Goal: Transaction & Acquisition: Purchase product/service

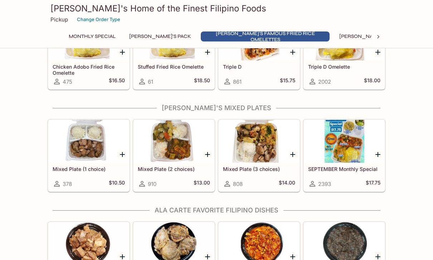
scroll to position [339, 0]
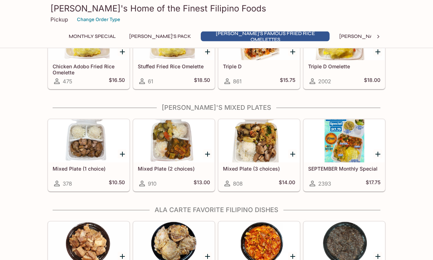
click at [253, 145] on div at bounding box center [259, 141] width 81 height 43
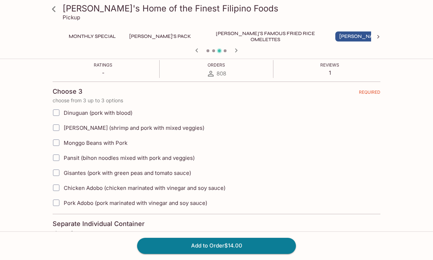
scroll to position [137, 0]
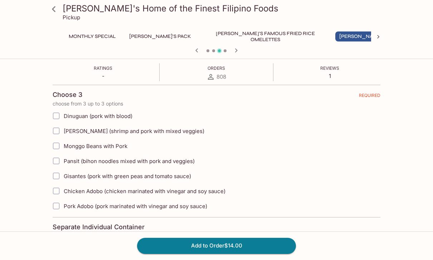
click at [57, 163] on input "Pansit (bihon noodles mixed with pork and veggies)" at bounding box center [56, 161] width 14 height 14
checkbox input "true"
click at [53, 178] on input "Gisantes (pork with green peas and tomato sauce)" at bounding box center [56, 176] width 14 height 14
checkbox input "true"
click at [57, 211] on input "Pork Adobo (pork marinated with vinegar and soy sauce)" at bounding box center [56, 206] width 14 height 14
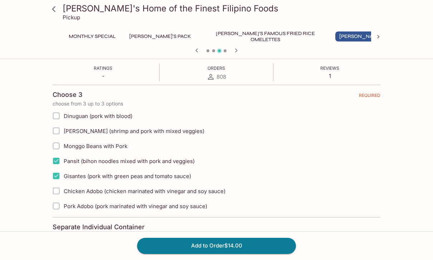
checkbox input "true"
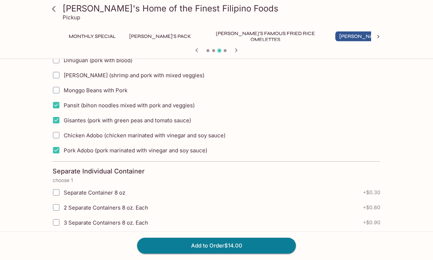
scroll to position [192, 0]
click at [55, 194] on input "Separate Container 8 oz" at bounding box center [56, 193] width 14 height 14
checkbox input "true"
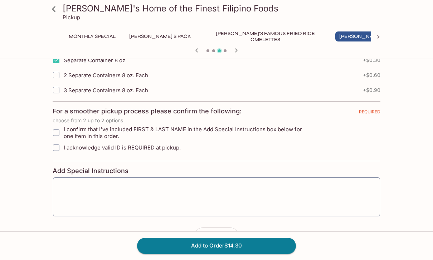
scroll to position [325, 0]
click at [135, 184] on textarea at bounding box center [216, 197] width 317 height 27
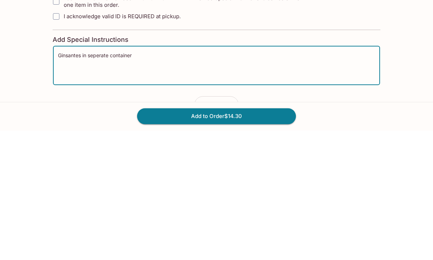
click at [93, 182] on textarea "Ginsantes in seperate container" at bounding box center [216, 195] width 317 height 27
click at [74, 182] on textarea "Ginsantes in separate container" at bounding box center [216, 195] width 317 height 27
click at [247, 166] on h4 "Add Special Instructions" at bounding box center [217, 170] width 328 height 8
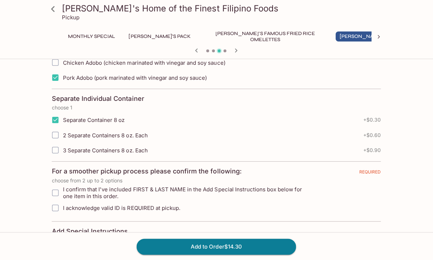
scroll to position [266, 0]
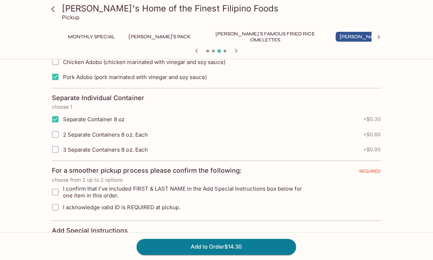
click at [67, 245] on textarea "Ginsantes in separate container" at bounding box center [216, 255] width 317 height 27
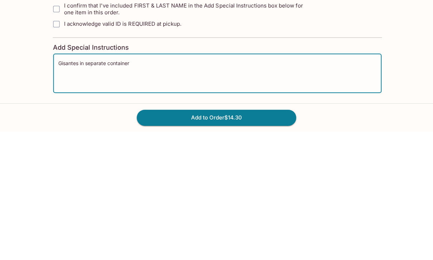
scroll to position [326, 0]
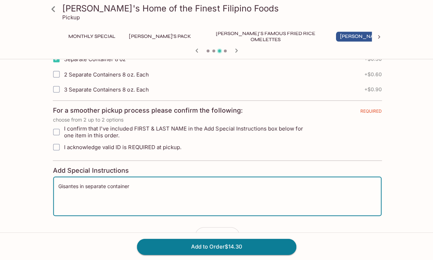
type textarea "Gisantes in separate container"
click at [55, 145] on input "I acknowledge valid ID is REQUIRED at pickup." at bounding box center [57, 147] width 14 height 14
checkbox input "true"
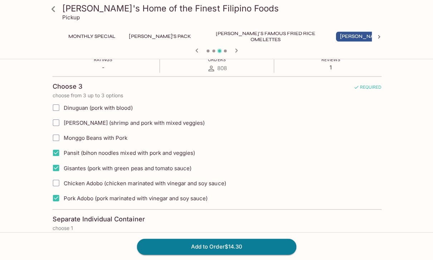
scroll to position [149, 0]
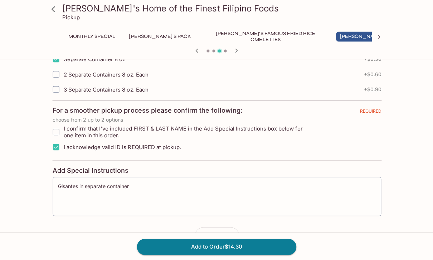
click at [260, 254] on button "Add to Order $14.30" at bounding box center [216, 246] width 159 height 16
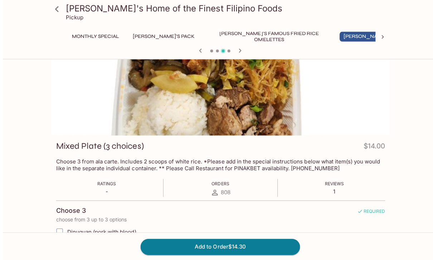
scroll to position [0, 0]
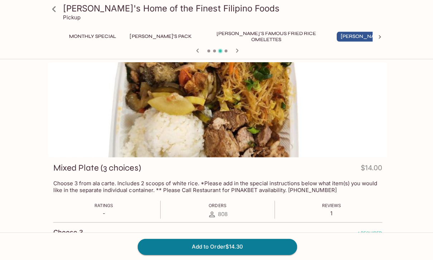
click at [252, 246] on button "Add to Order $14.30" at bounding box center [216, 246] width 159 height 16
click at [252, 247] on button "Add to Order $14.30" at bounding box center [216, 246] width 159 height 16
click at [373, 37] on div at bounding box center [378, 36] width 14 height 11
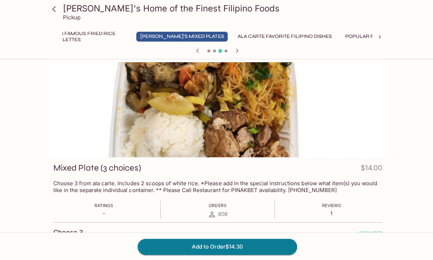
scroll to position [0, 273]
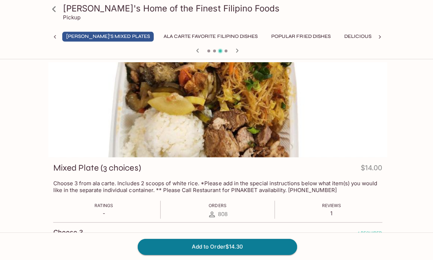
click at [376, 40] on icon at bounding box center [378, 36] width 7 height 7
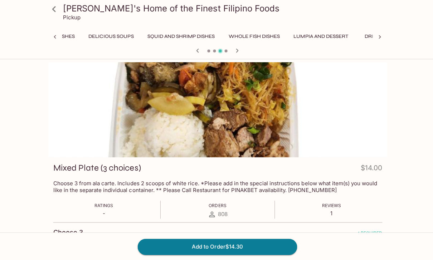
scroll to position [0, 544]
click at [379, 37] on button "Additional Items" at bounding box center [406, 36] width 54 height 10
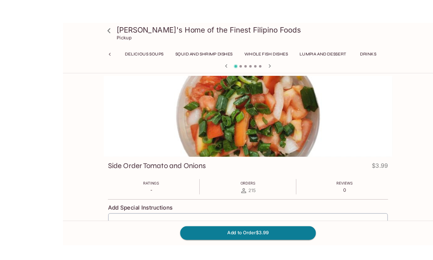
scroll to position [16, 0]
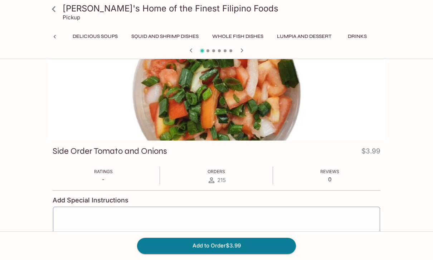
click at [379, 38] on button "Additional Items" at bounding box center [406, 36] width 54 height 10
click at [243, 50] on icon "button" at bounding box center [242, 50] width 9 height 9
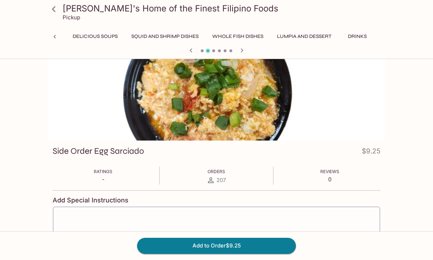
click at [243, 51] on icon "button" at bounding box center [242, 50] width 9 height 9
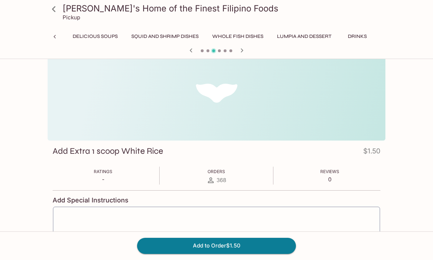
click at [240, 54] on icon "button" at bounding box center [242, 50] width 9 height 9
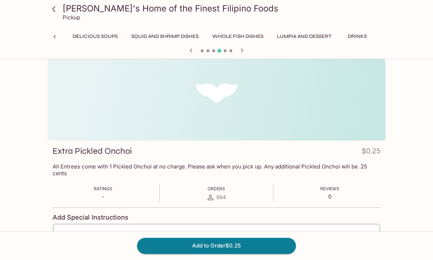
click at [242, 54] on icon "button" at bounding box center [242, 50] width 9 height 9
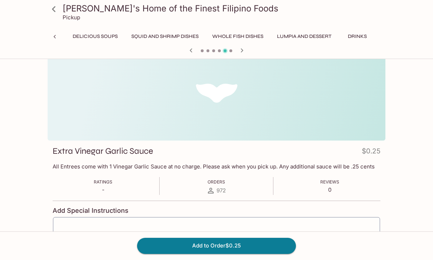
click at [245, 54] on icon "button" at bounding box center [242, 50] width 9 height 9
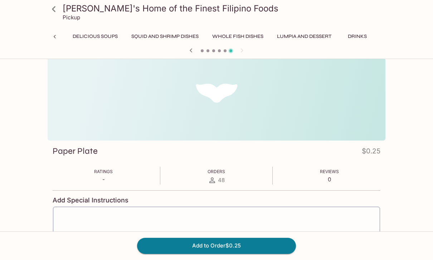
click at [273, 36] on button "Lumpia and Dessert" at bounding box center [304, 36] width 62 height 10
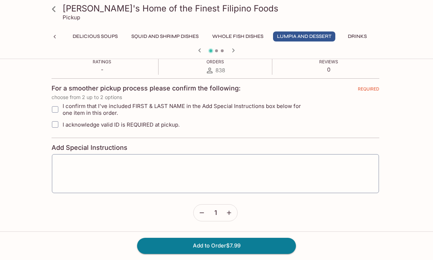
scroll to position [127, 0]
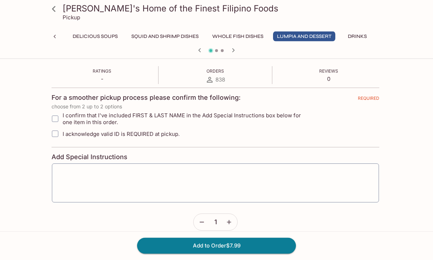
click at [56, 133] on input "I acknowledge valid ID is REQUIRED at pickup." at bounding box center [55, 134] width 14 height 14
checkbox input "true"
click at [254, 254] on button "Add to Order $7.99" at bounding box center [216, 246] width 159 height 16
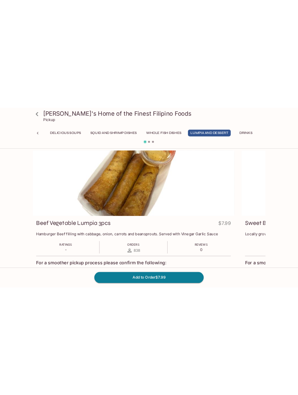
scroll to position [0, 454]
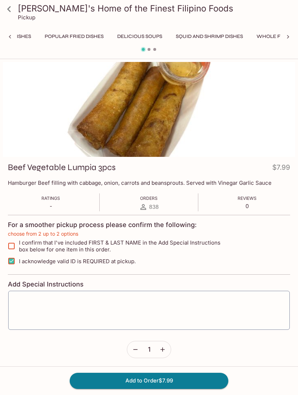
click at [284, 39] on div at bounding box center [288, 36] width 14 height 11
click at [286, 39] on div "Monthly Special [PERSON_NAME]'s Pack [PERSON_NAME]'s Famous Fried Rice Omelette…" at bounding box center [149, 38] width 293 height 14
click at [43, 9] on h3 "[PERSON_NAME]'s Home of the Finest Filipino Foods" at bounding box center [155, 8] width 275 height 11
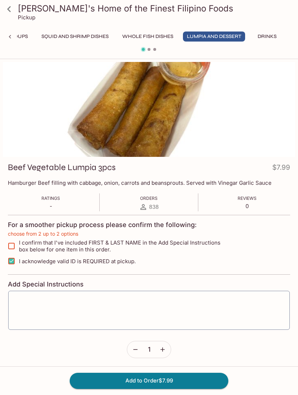
click at [28, 16] on p "Pickup" at bounding box center [27, 17] width 18 height 7
click at [10, 11] on icon at bounding box center [9, 9] width 13 height 13
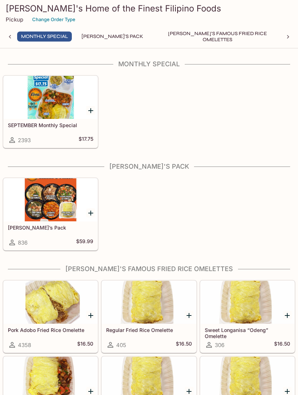
click at [20, 21] on p "Pickup" at bounding box center [15, 19] width 18 height 7
click at [45, 19] on button "Change Order Type" at bounding box center [54, 19] width 50 height 11
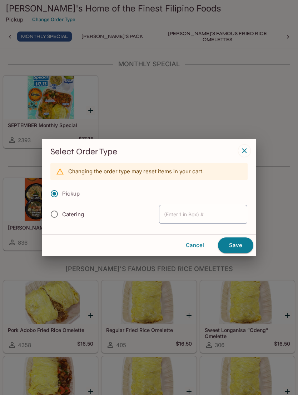
click at [242, 245] on button "Save" at bounding box center [235, 245] width 35 height 16
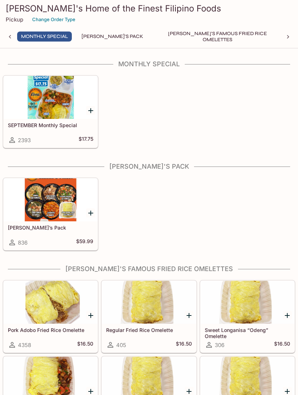
click at [165, 14] on div "Pickup Change Order Type" at bounding box center [149, 19] width 287 height 11
click at [154, 15] on div "Pickup Change Order Type" at bounding box center [149, 19] width 287 height 11
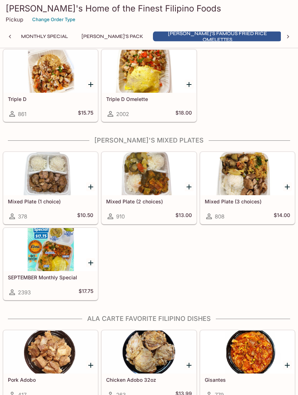
scroll to position [383, 0]
click at [251, 179] on div at bounding box center [248, 173] width 94 height 43
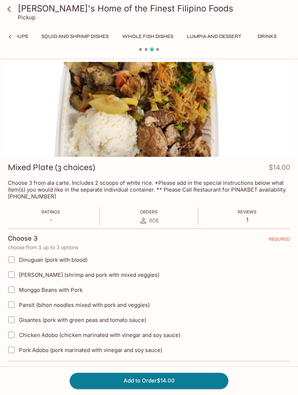
click at [170, 10] on h3 "[PERSON_NAME]'s Home of the Finest Filipino Foods" at bounding box center [155, 8] width 275 height 11
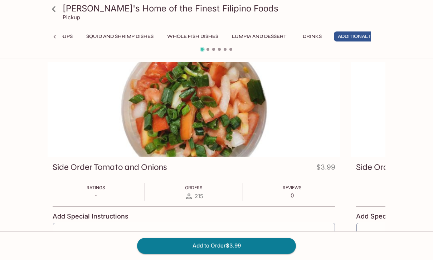
scroll to position [0, 544]
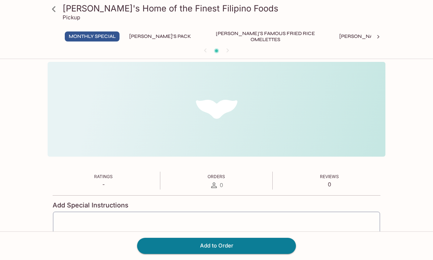
scroll to position [62, 0]
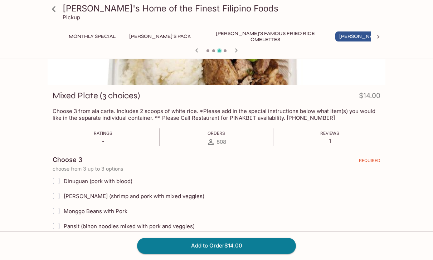
click at [249, 254] on button "Add to Order $14.00" at bounding box center [216, 246] width 159 height 16
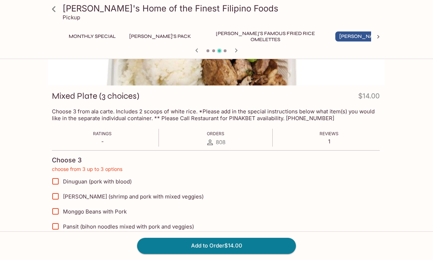
scroll to position [0, 0]
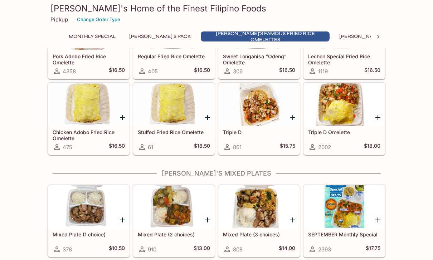
scroll to position [376, 0]
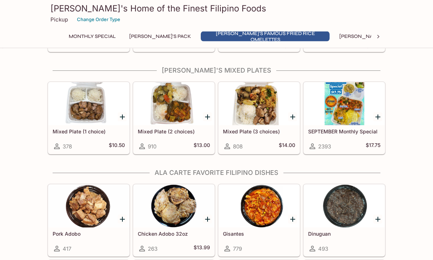
click at [293, 120] on icon "Add Mixed Plate (3 choices)" at bounding box center [292, 117] width 9 height 9
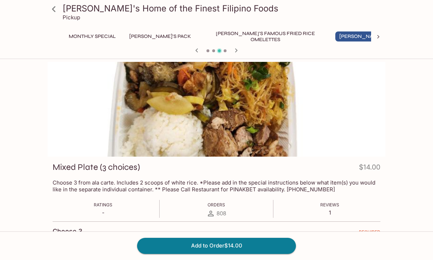
click at [267, 254] on button "Add to Order $14.00" at bounding box center [216, 246] width 159 height 16
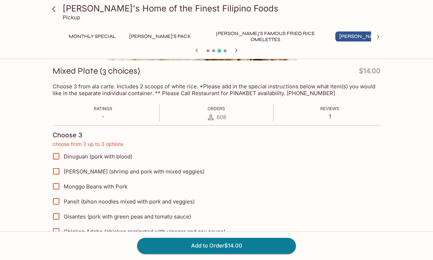
scroll to position [113, 0]
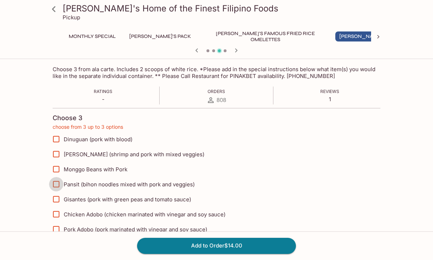
click at [60, 187] on input "Pansit (bihon noodles mixed with pork and veggies)" at bounding box center [56, 184] width 14 height 14
click at [59, 187] on input "Pansit (bihon noodles mixed with pork and veggies)" at bounding box center [56, 184] width 14 height 14
checkbox input "false"
click at [62, 215] on input "Chicken Adobo (chicken marinated with vinegar and soy sauce)" at bounding box center [56, 214] width 14 height 14
checkbox input "true"
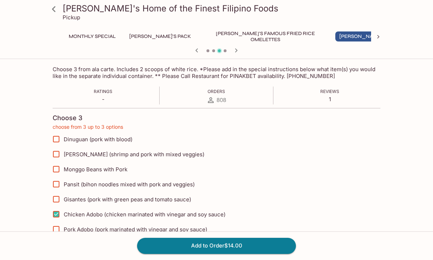
click at [60, 200] on input "Gisantes (pork with green peas and tomato sauce)" at bounding box center [56, 199] width 14 height 14
checkbox input "true"
click at [59, 181] on input "Pansit (bihon noodles mixed with pork and veggies)" at bounding box center [56, 184] width 14 height 14
checkbox input "true"
click at [238, 254] on button "Add to Order $14.00" at bounding box center [216, 246] width 159 height 16
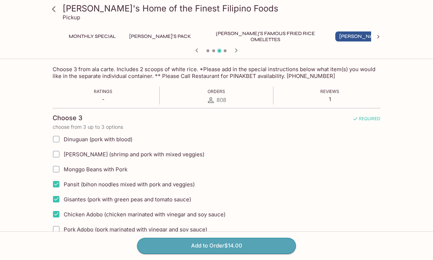
click at [213, 254] on button "Add to Order $14.00" at bounding box center [216, 246] width 159 height 16
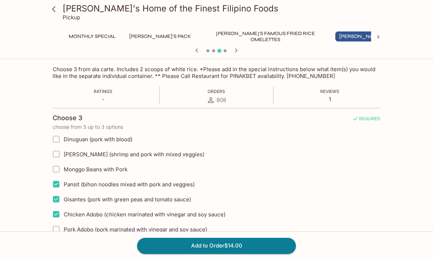
click at [213, 254] on button "Add to Order $14.00" at bounding box center [216, 246] width 159 height 16
click at [223, 254] on button "Add to Order $14.00" at bounding box center [216, 246] width 159 height 16
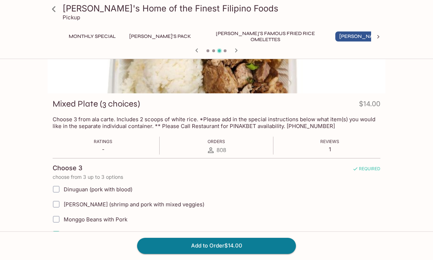
scroll to position [0, 0]
